Goal: Task Accomplishment & Management: Manage account settings

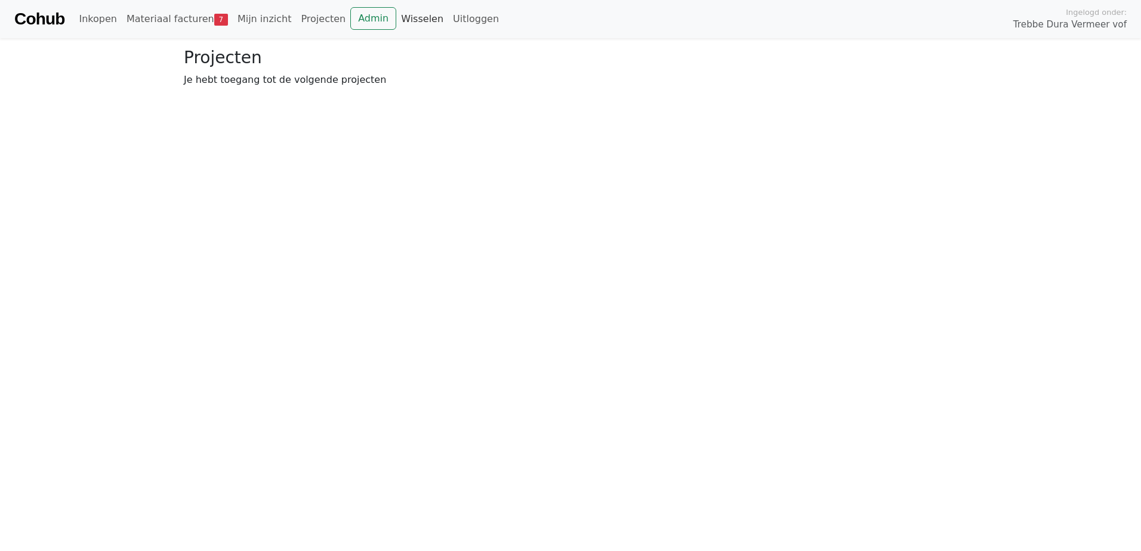
click at [404, 23] on link "Wisselen" at bounding box center [422, 19] width 52 height 24
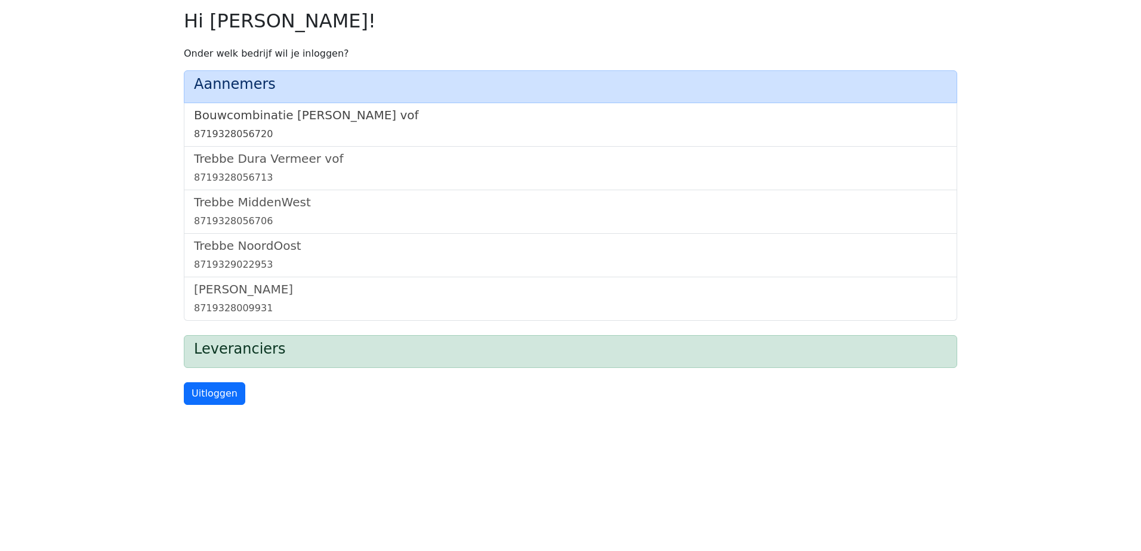
click at [354, 123] on link "Bouwcombinatie [PERSON_NAME] vof 8719328056720" at bounding box center [570, 124] width 753 height 33
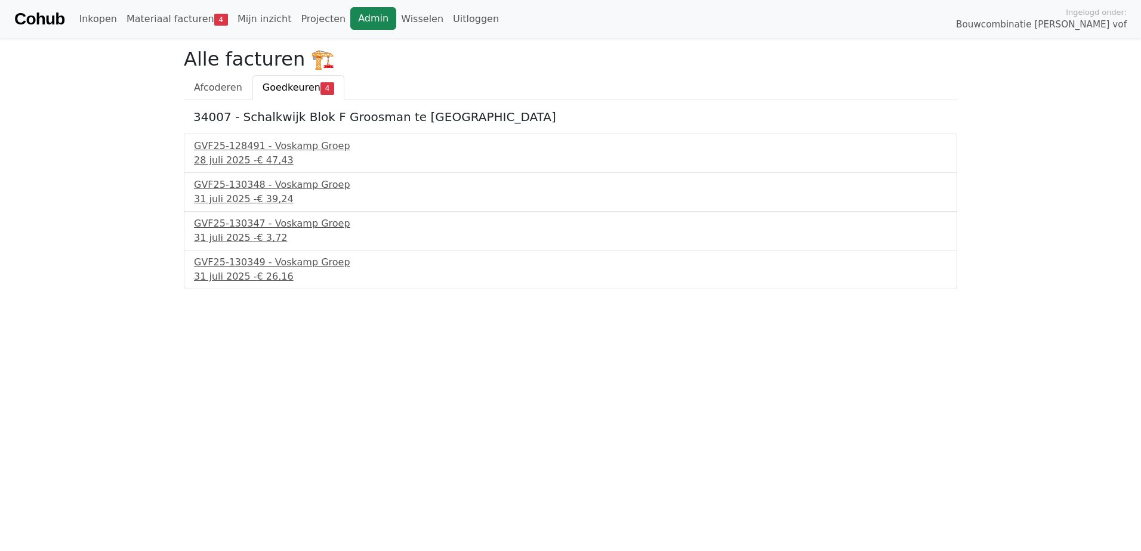
click at [357, 17] on link "Admin" at bounding box center [373, 18] width 46 height 23
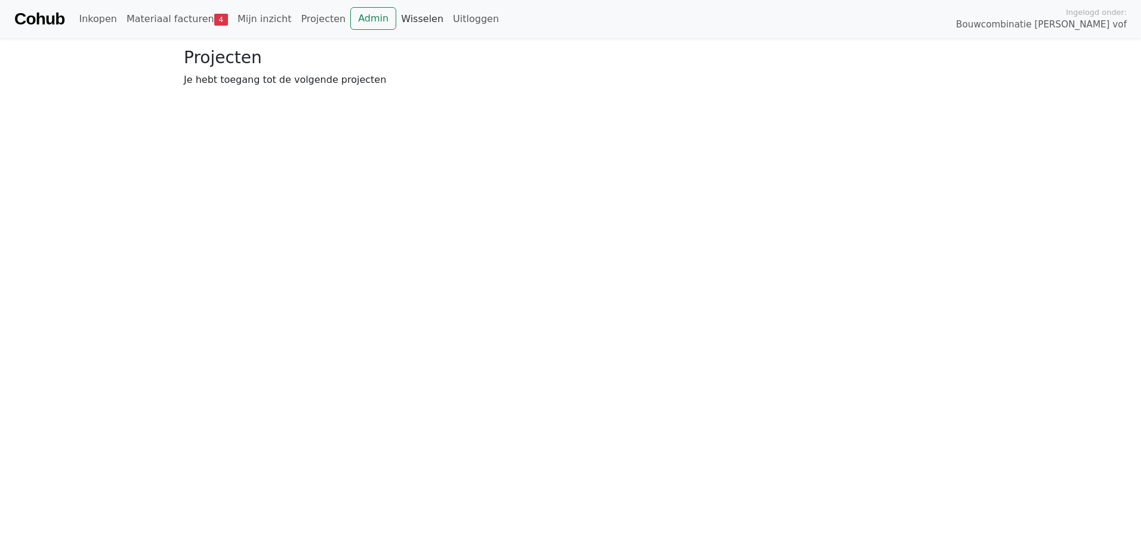
click at [396, 18] on link "Wisselen" at bounding box center [422, 19] width 52 height 24
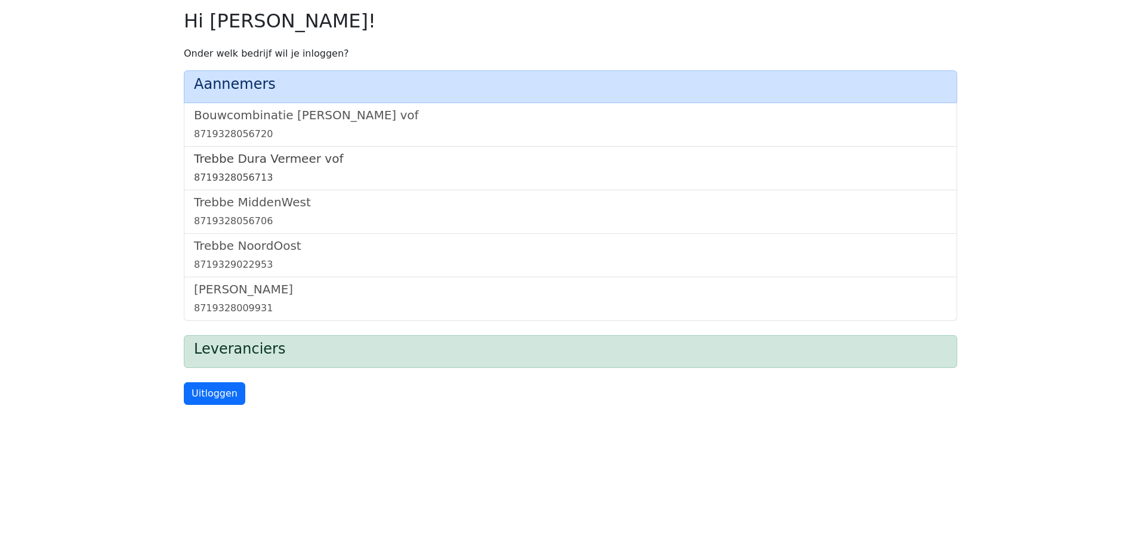
click at [213, 157] on h5 "Trebbe Dura Vermeer vof" at bounding box center [570, 159] width 753 height 14
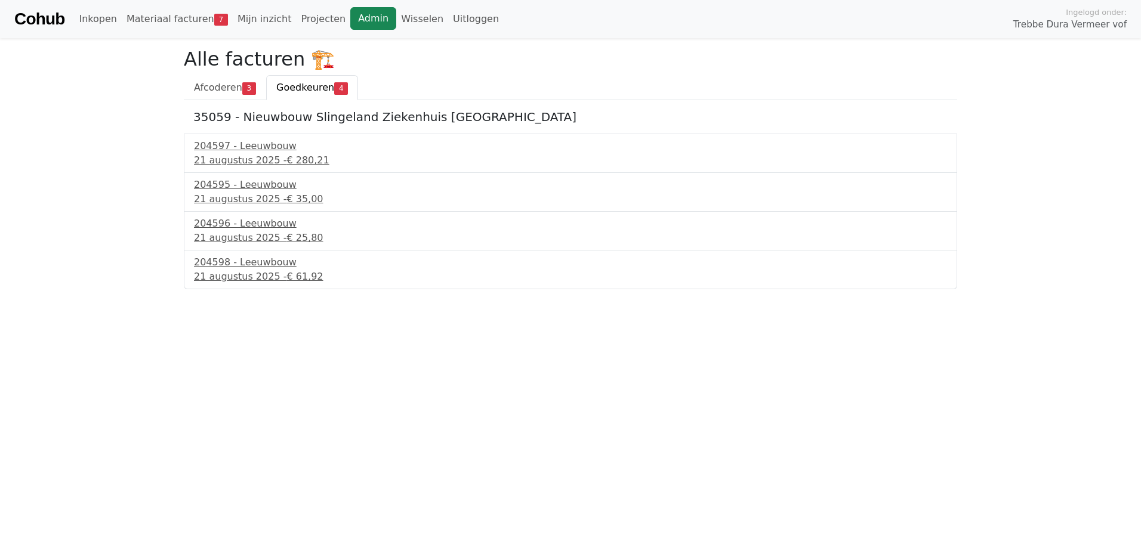
click at [350, 13] on link "Admin" at bounding box center [373, 18] width 46 height 23
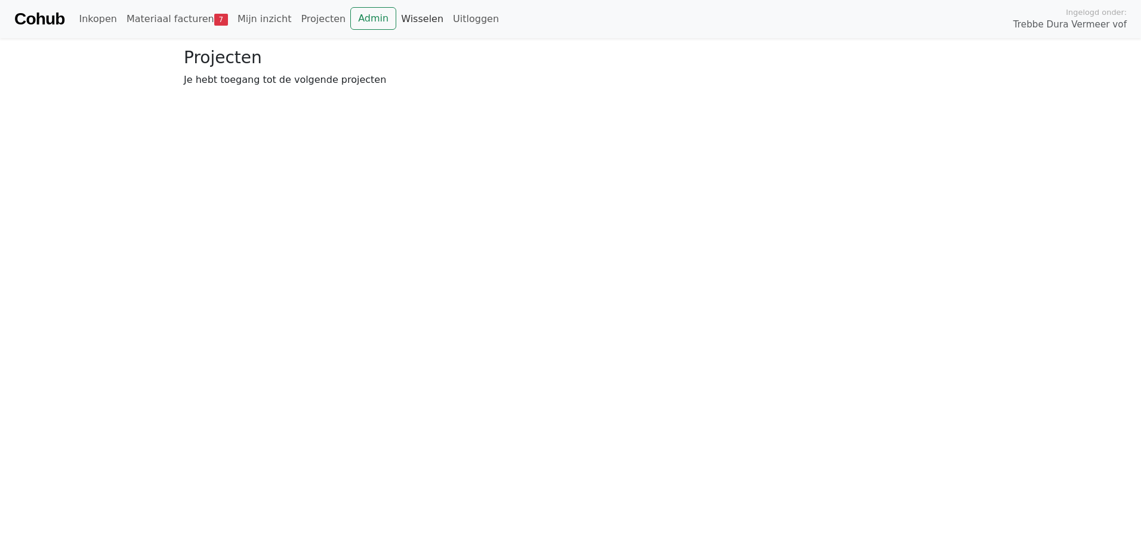
click at [396, 20] on link "Wisselen" at bounding box center [422, 19] width 52 height 24
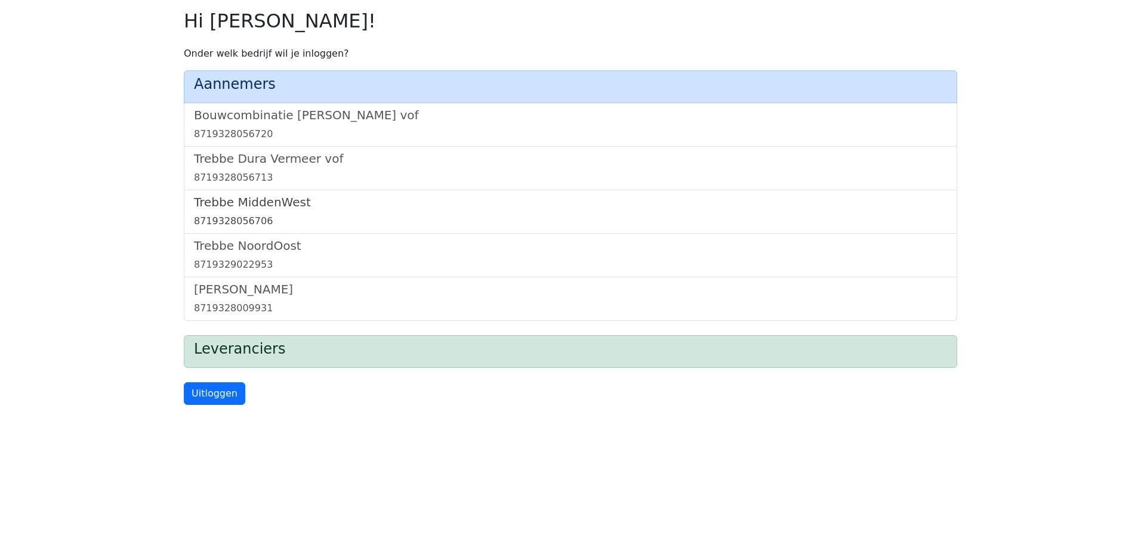
click at [227, 206] on h5 "Trebbe MiddenWest" at bounding box center [570, 202] width 753 height 14
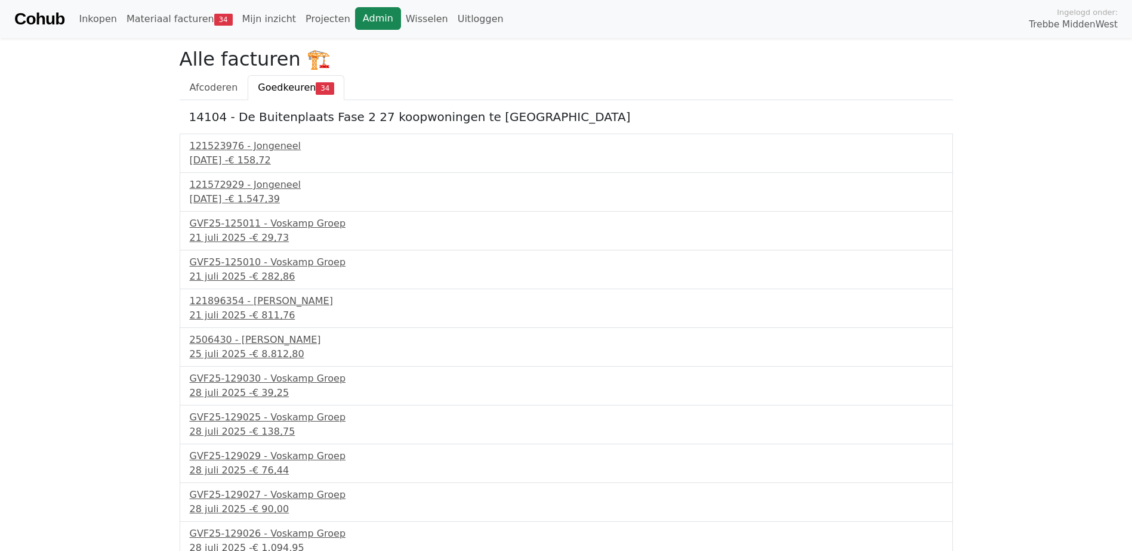
click at [355, 13] on link "Admin" at bounding box center [378, 18] width 46 height 23
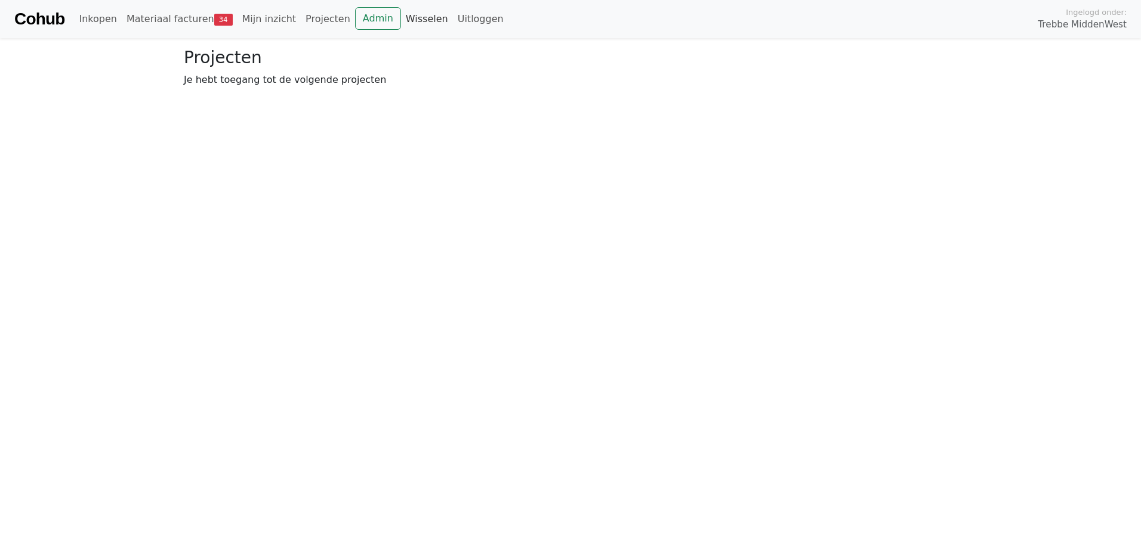
click at [401, 14] on link "Wisselen" at bounding box center [427, 19] width 52 height 24
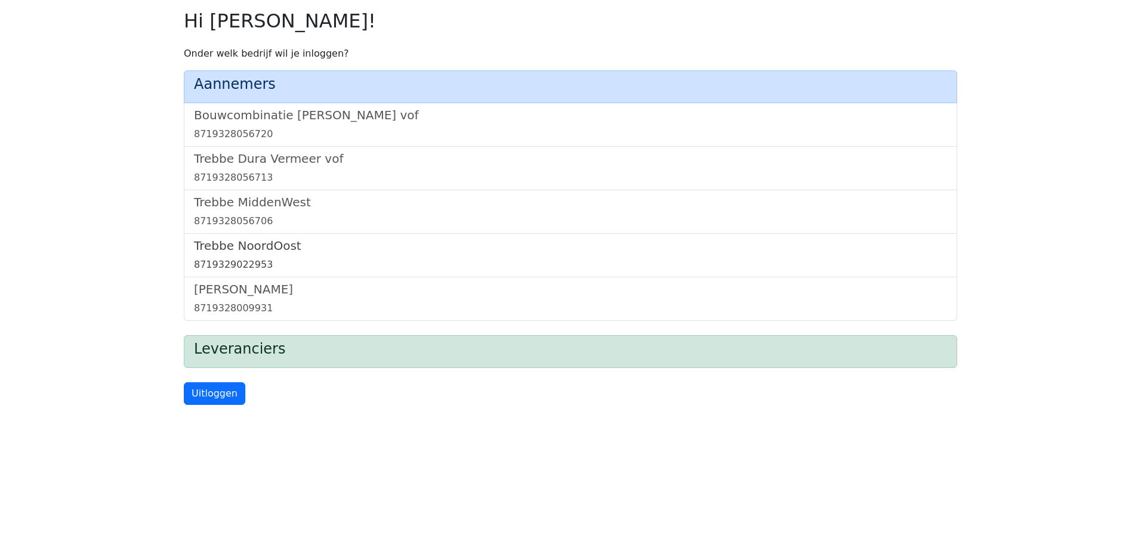
click at [235, 239] on h5 "Trebbe NoordOost" at bounding box center [570, 246] width 753 height 14
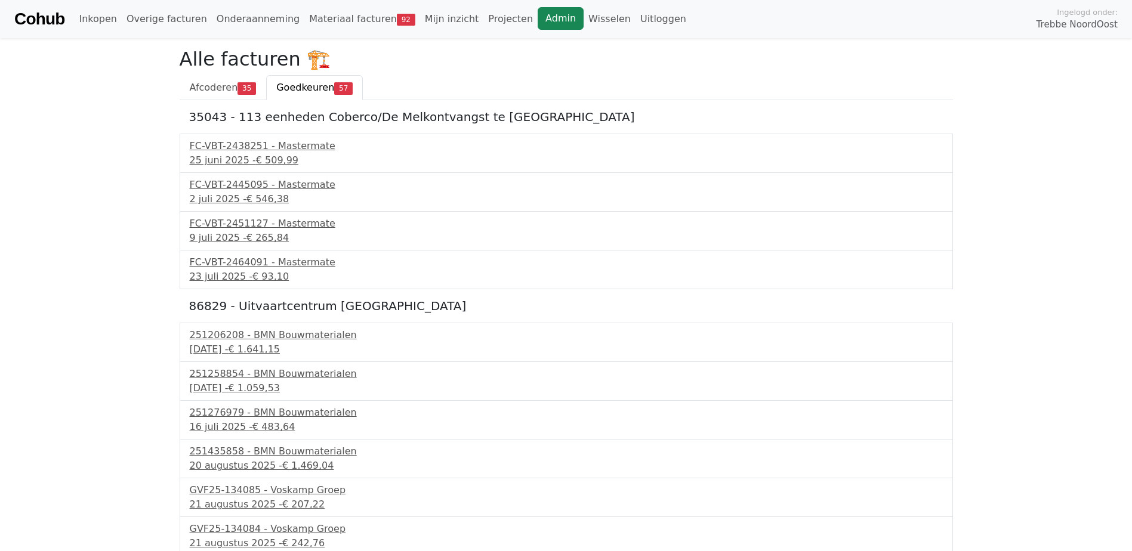
click at [538, 14] on link "Admin" at bounding box center [561, 18] width 46 height 23
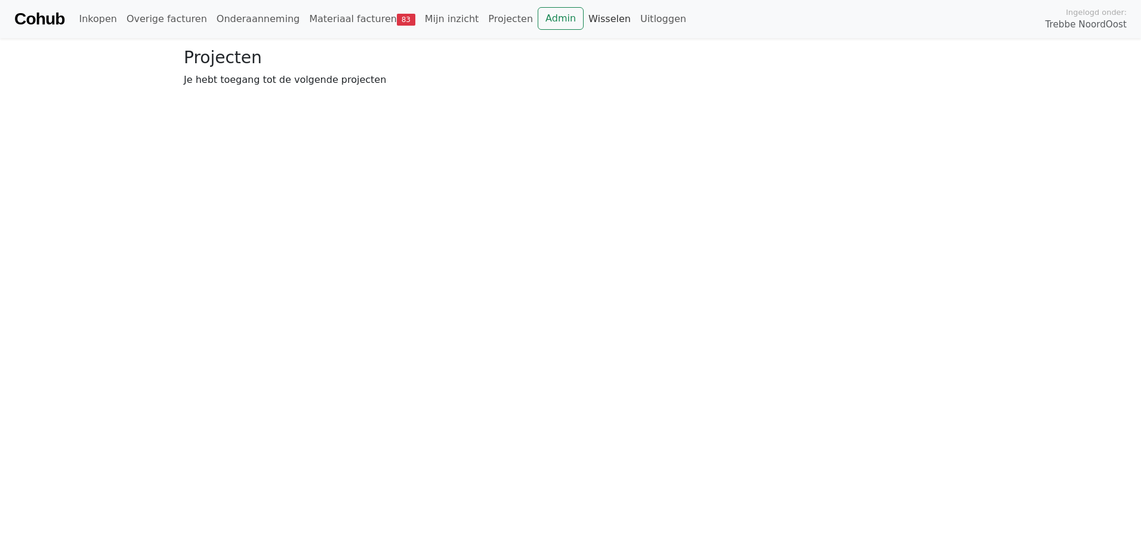
click at [583, 17] on link "Wisselen" at bounding box center [609, 19] width 52 height 24
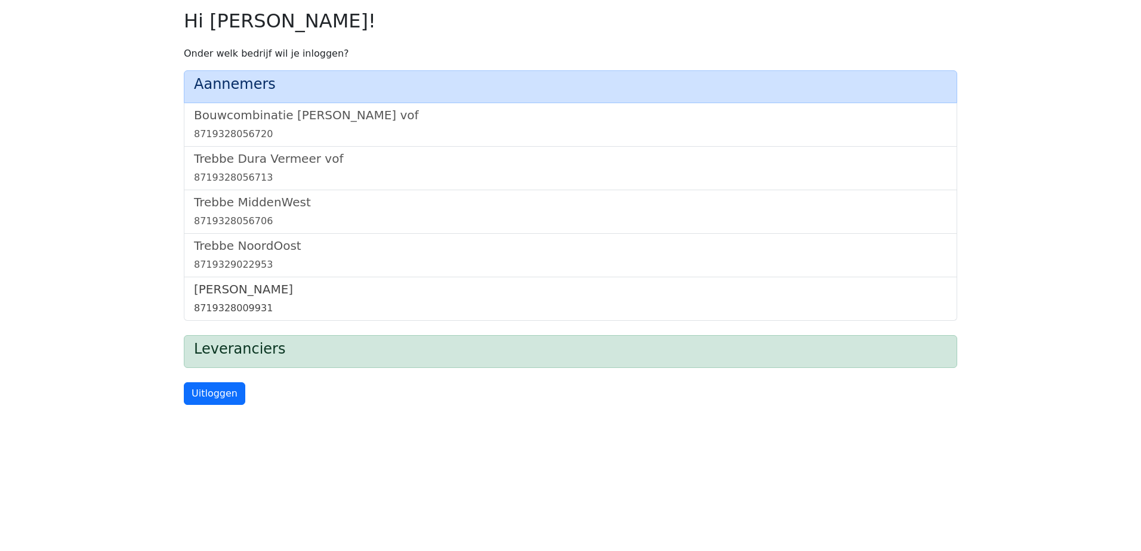
click at [245, 298] on link "Trebbe Wonen 8719328009931" at bounding box center [570, 298] width 753 height 33
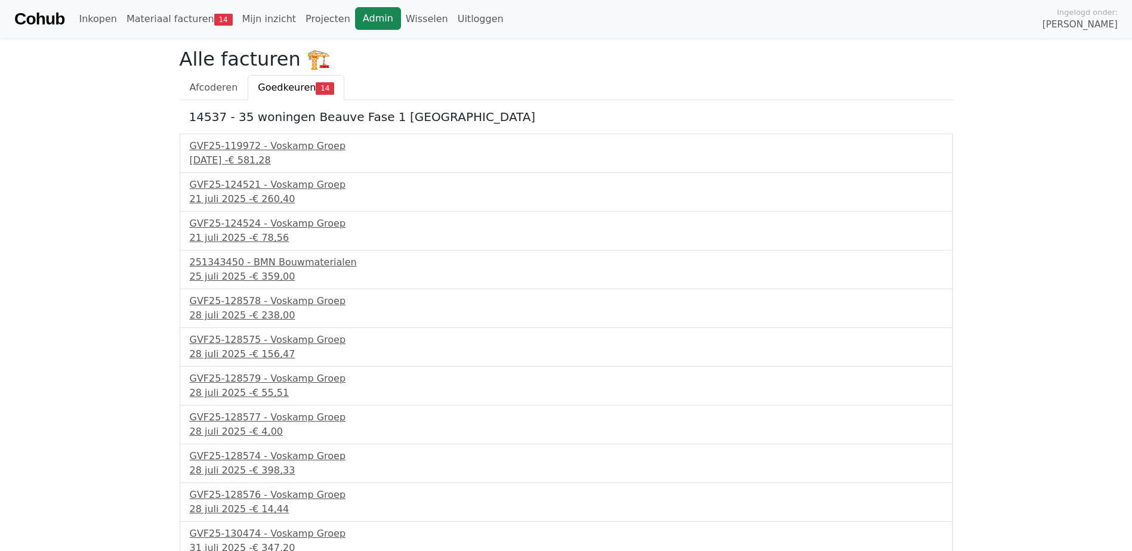
click at [355, 14] on link "Admin" at bounding box center [378, 18] width 46 height 23
